Goal: Navigation & Orientation: Find specific page/section

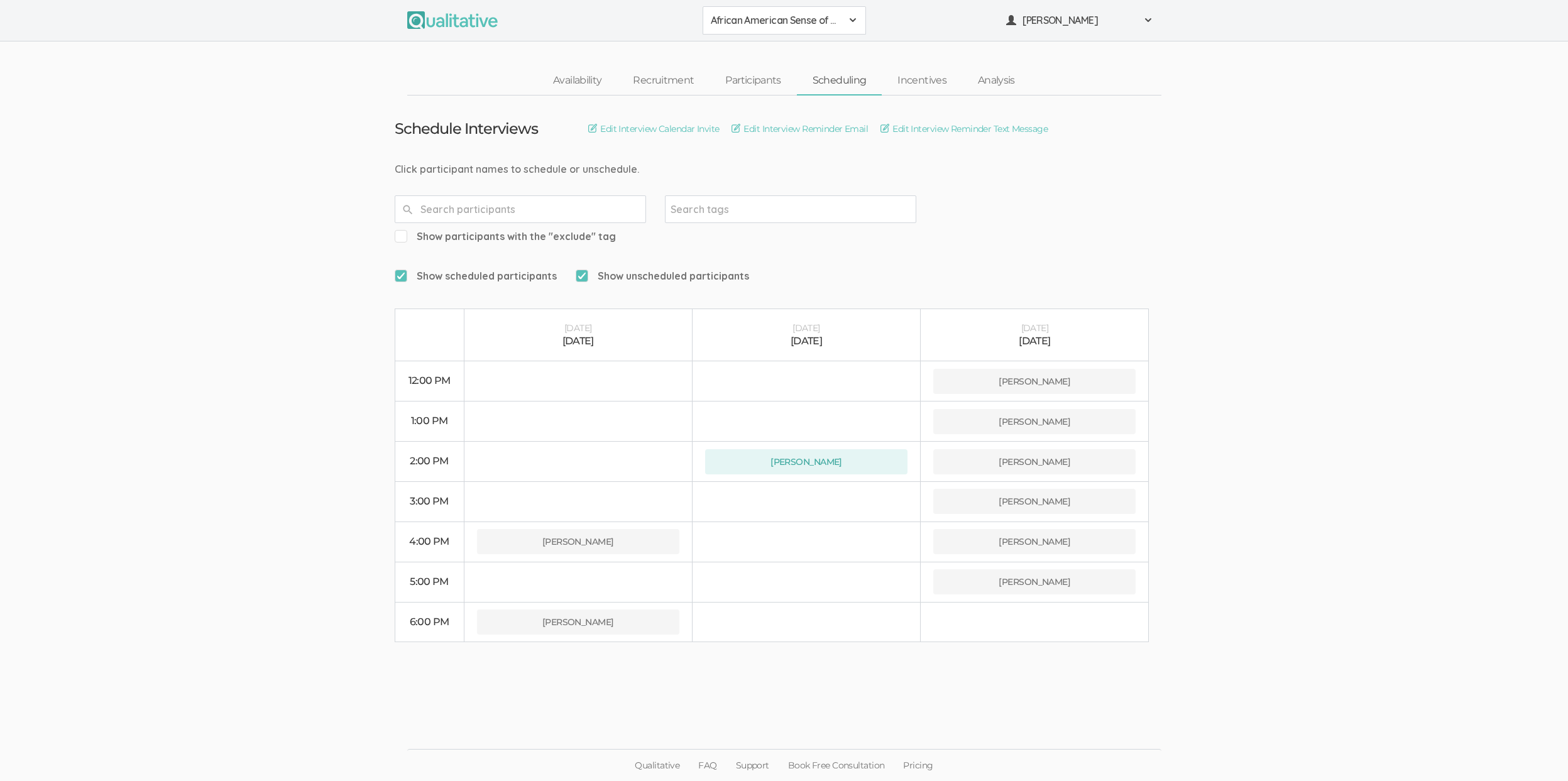
click at [1109, 666] on ui-view "Schedule Interviews Edit Interview Calendar Invite Edit Interview Reminder Emai…" at bounding box center [784, 391] width 1568 height 590
